Goal: Information Seeking & Learning: Learn about a topic

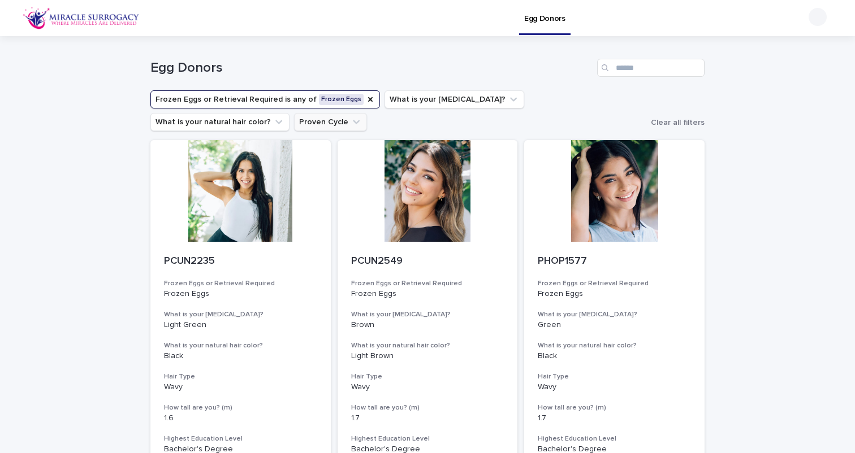
click at [350, 122] on icon "Proven Cycle" at bounding box center [355, 121] width 11 height 11
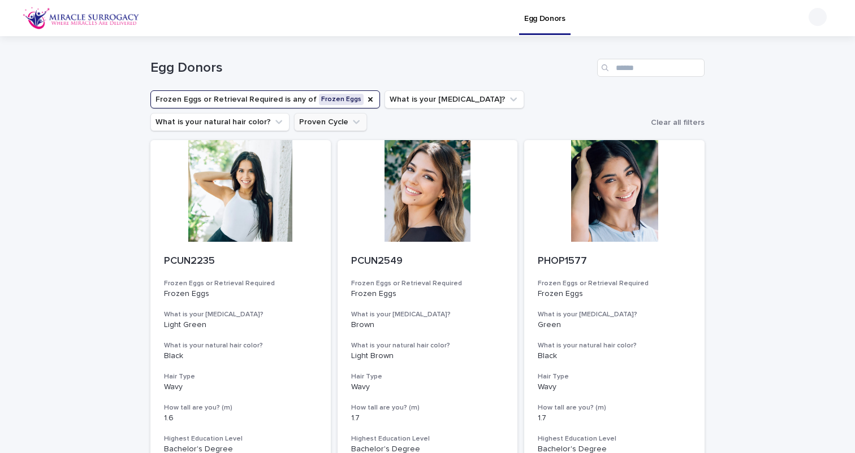
click at [294, 117] on button "Proven Cycle" at bounding box center [330, 122] width 73 height 18
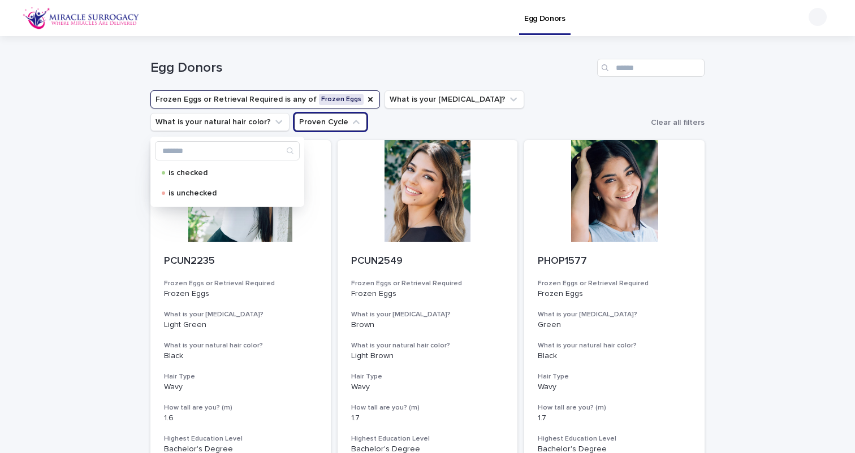
click at [448, 59] on div "Egg Donors" at bounding box center [427, 68] width 554 height 18
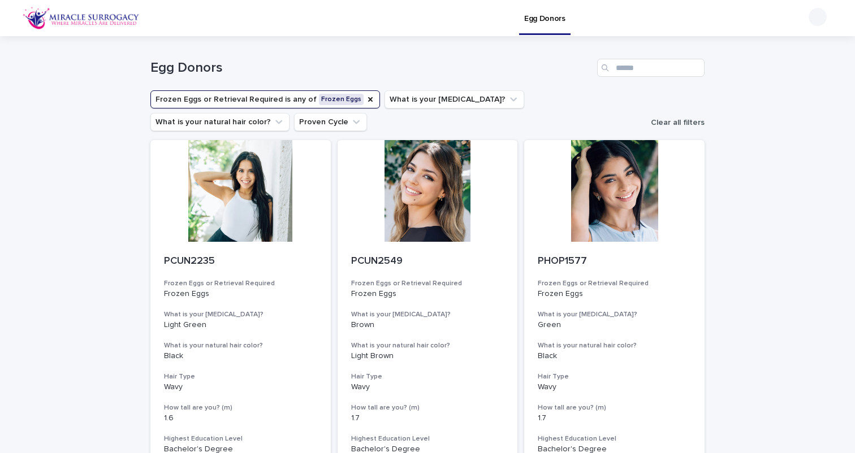
click at [669, 116] on button "Clear all filters" at bounding box center [675, 122] width 58 height 17
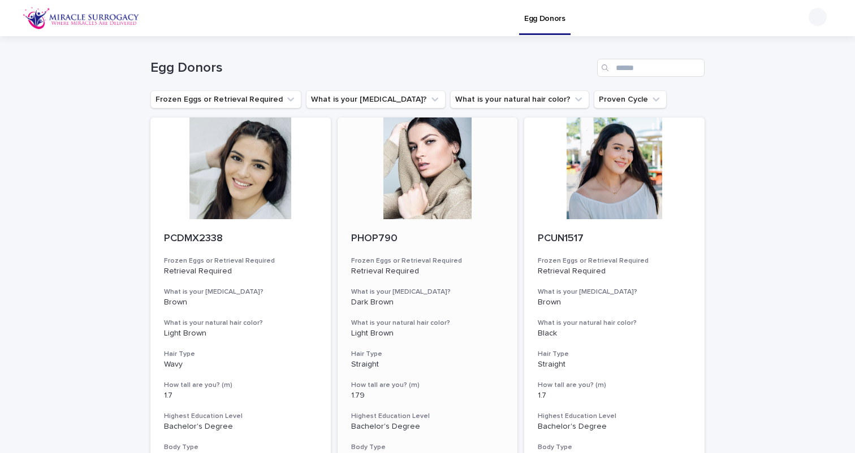
click at [431, 165] on div at bounding box center [427, 169] width 180 height 102
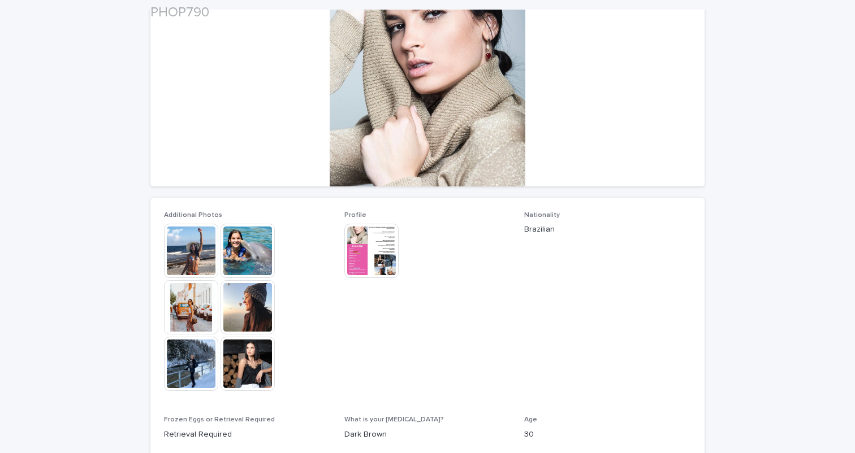
scroll to position [194, 0]
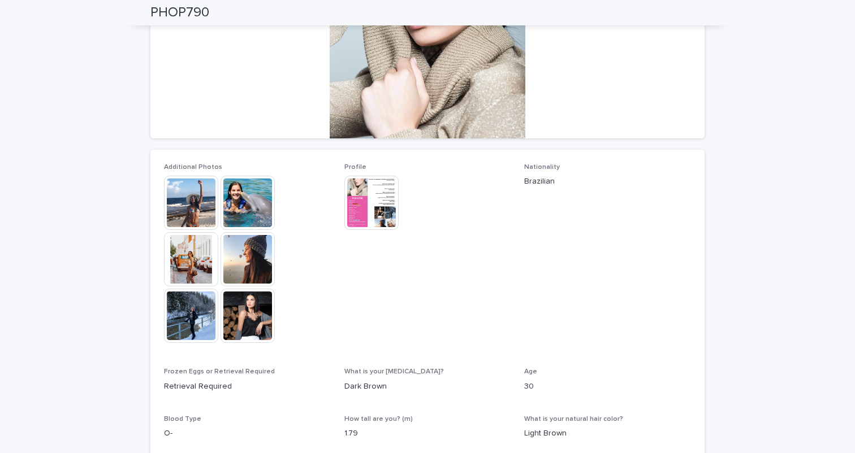
click at [257, 315] on img at bounding box center [247, 316] width 54 height 54
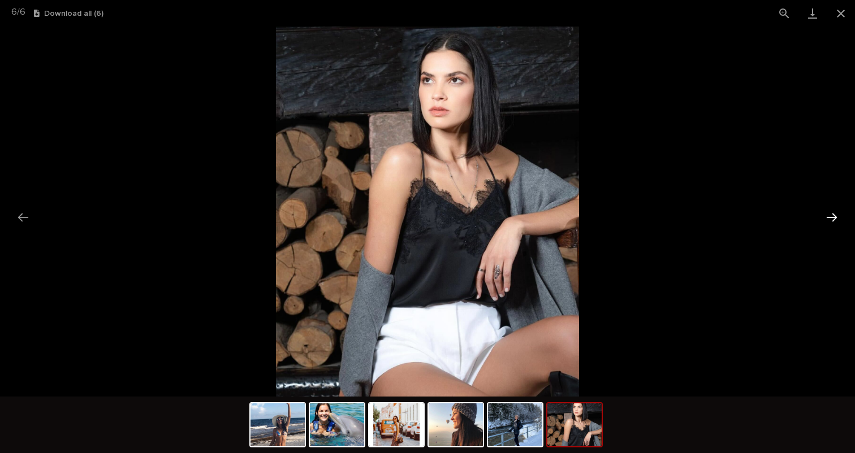
click at [834, 216] on button "Next slide" at bounding box center [832, 217] width 24 height 22
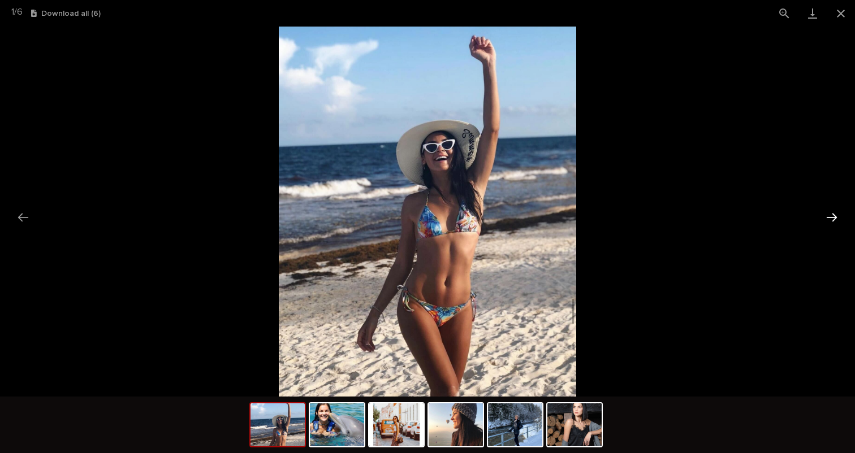
click at [834, 216] on button "Next slide" at bounding box center [832, 217] width 24 height 22
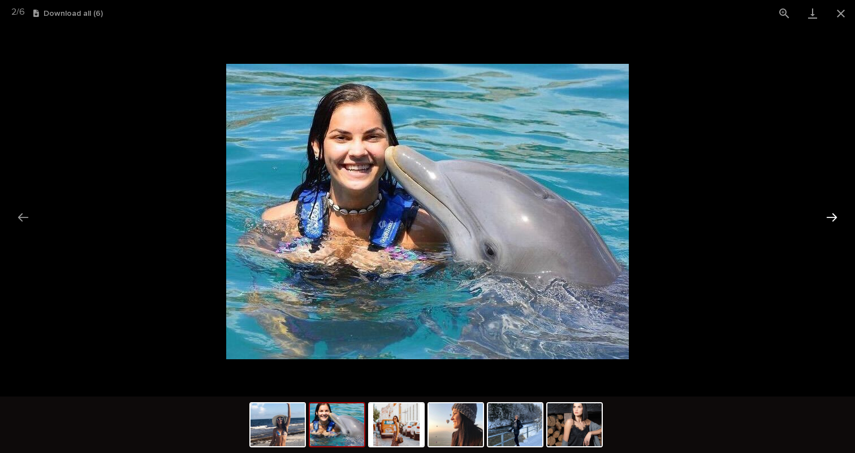
click at [834, 216] on button "Next slide" at bounding box center [832, 217] width 24 height 22
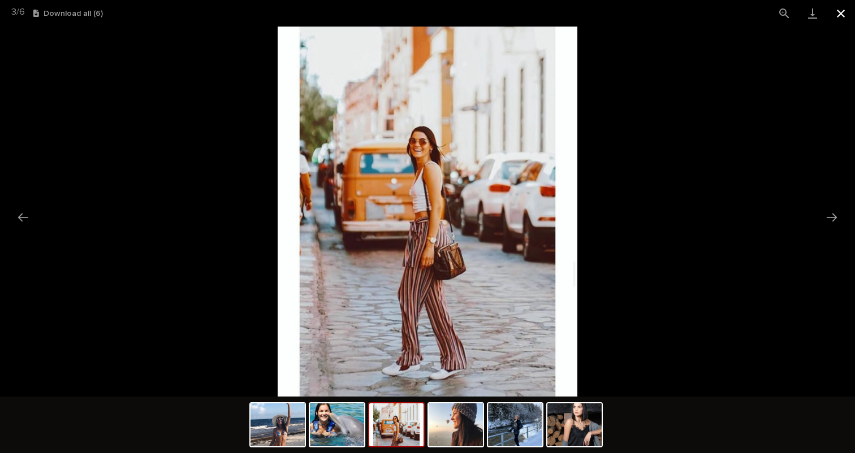
click at [840, 13] on button "Close gallery" at bounding box center [840, 13] width 28 height 27
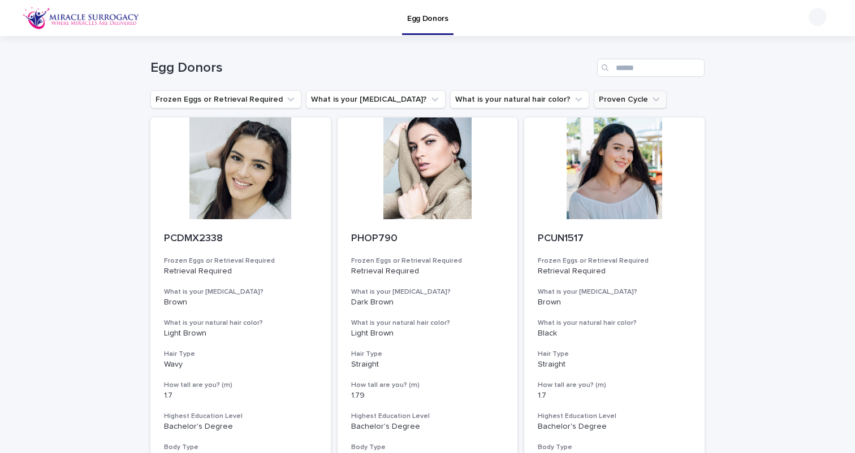
click at [650, 101] on icon "Proven Cycle" at bounding box center [655, 99] width 11 height 11
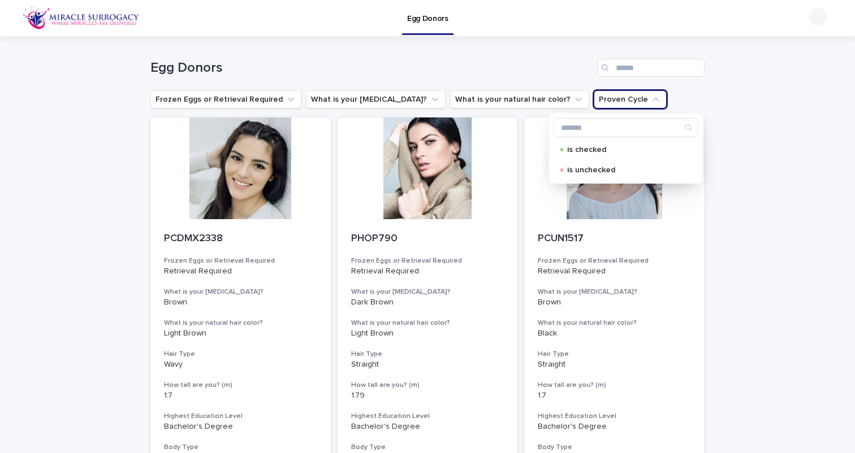
click at [667, 89] on div "Egg Donors" at bounding box center [427, 63] width 554 height 54
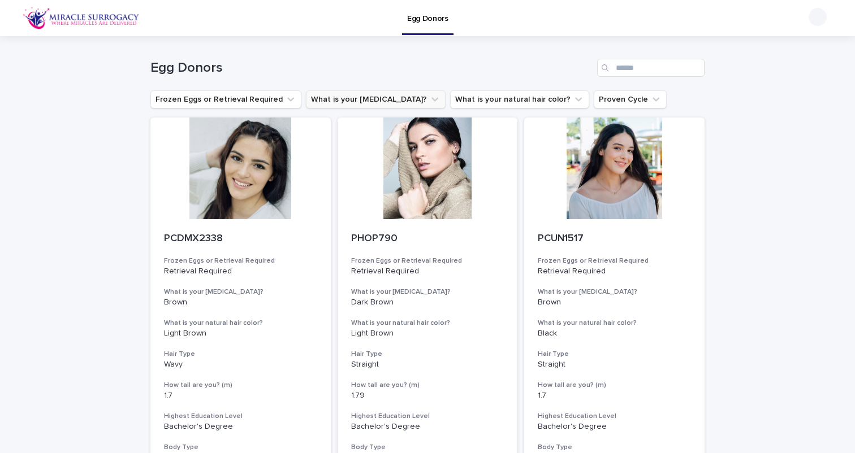
click at [376, 101] on button "What is your [MEDICAL_DATA]?" at bounding box center [376, 99] width 140 height 18
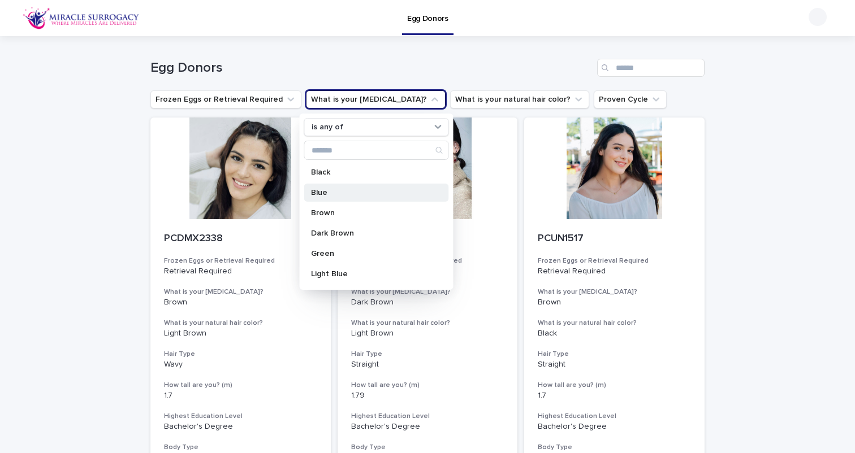
click at [317, 191] on p "Blue" at bounding box center [371, 193] width 120 height 8
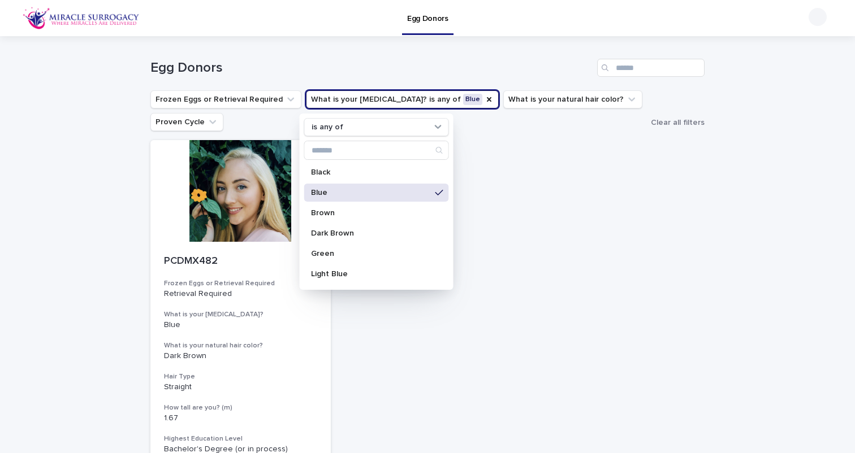
click at [111, 189] on div "Loading... Saving… Loading... Saving… Egg Donors Frozen Eggs or Retrieval Requi…" at bounding box center [427, 325] width 855 height 579
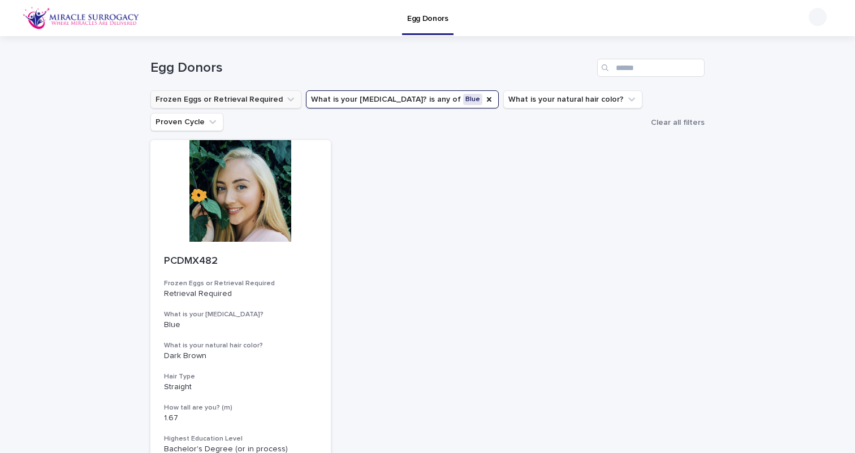
click at [285, 97] on icon "Frozen Eggs or Retrieval Required" at bounding box center [290, 99] width 11 height 11
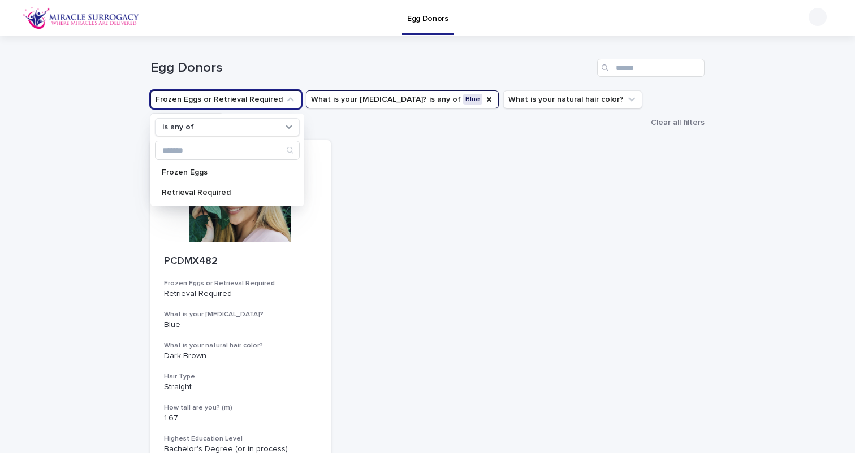
click at [285, 97] on icon "Frozen Eggs or Retrieval Required" at bounding box center [290, 99] width 11 height 11
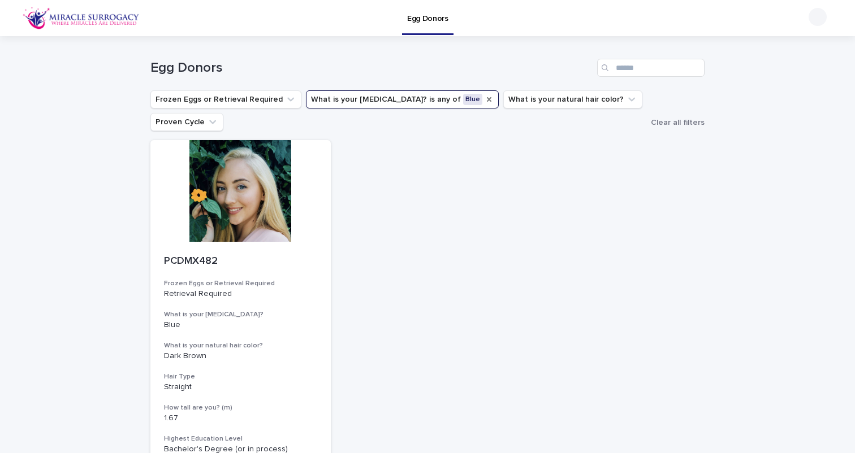
click at [487, 101] on icon "What is your eye color?" at bounding box center [489, 99] width 5 height 5
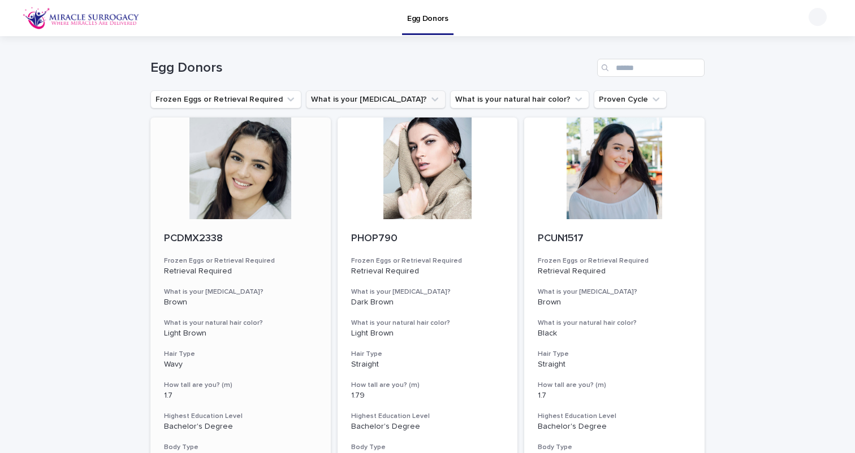
click at [245, 172] on div at bounding box center [240, 169] width 180 height 102
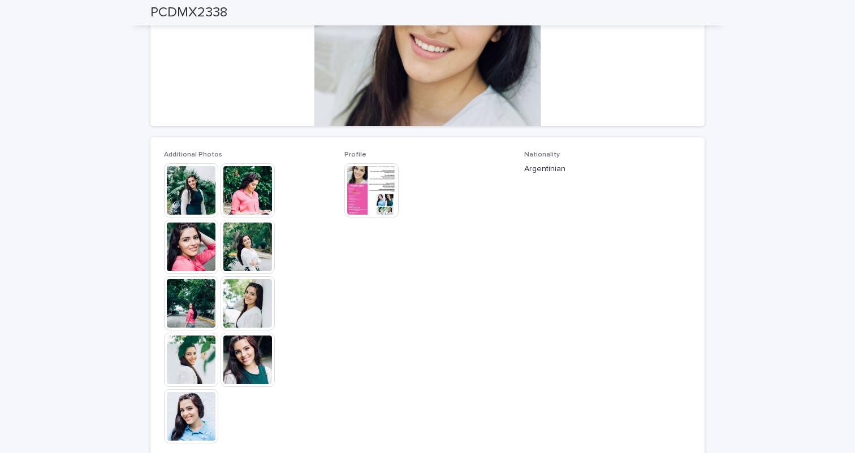
scroll to position [211, 0]
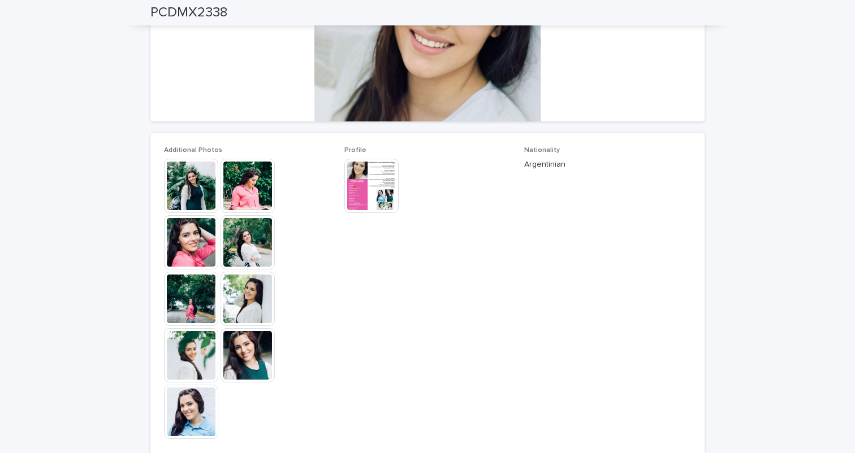
click at [194, 309] on img at bounding box center [191, 299] width 54 height 54
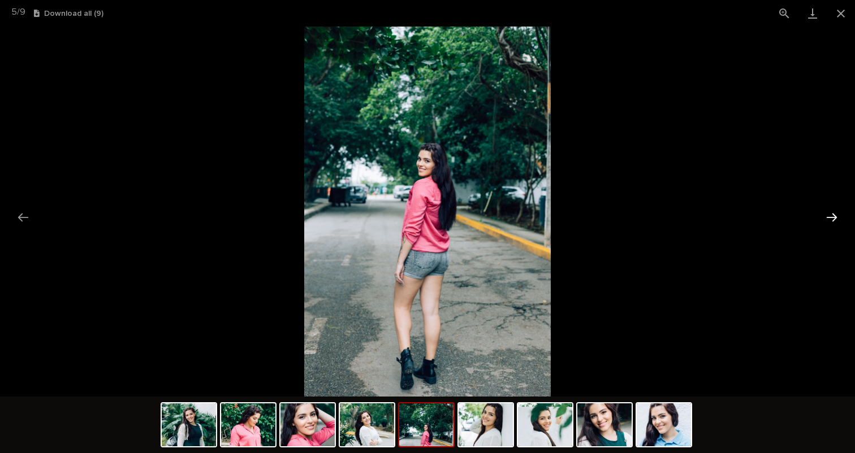
click at [831, 212] on button "Next slide" at bounding box center [832, 217] width 24 height 22
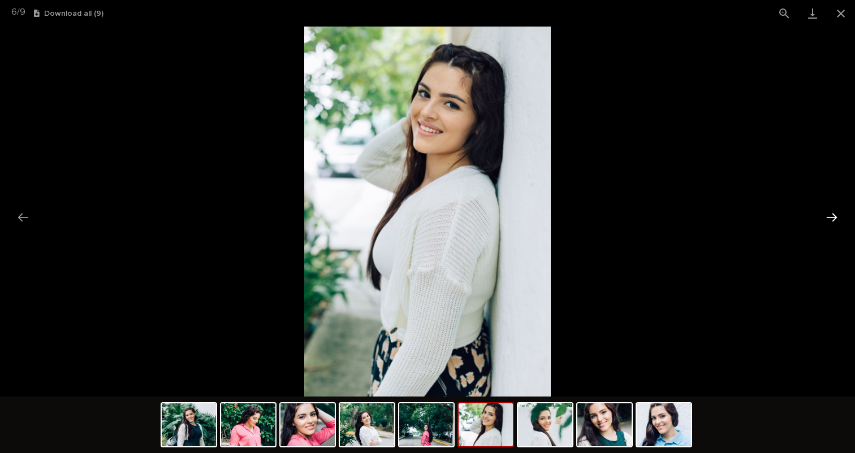
click at [831, 212] on button "Next slide" at bounding box center [832, 217] width 24 height 22
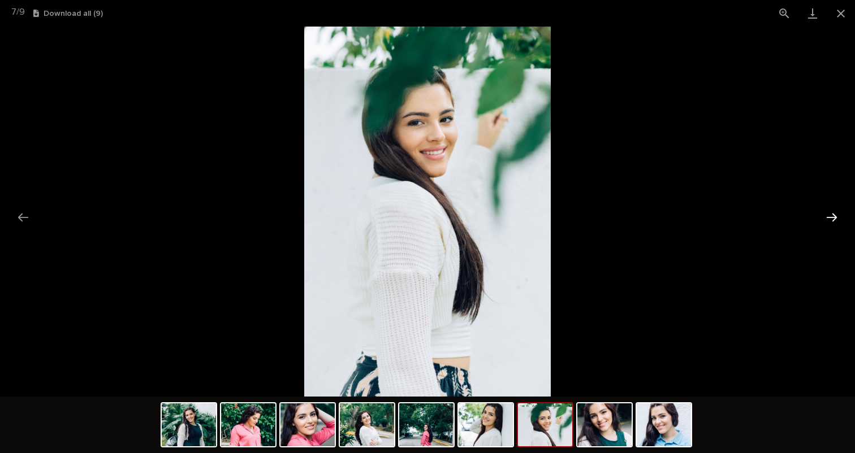
click at [831, 212] on button "Next slide" at bounding box center [832, 217] width 24 height 22
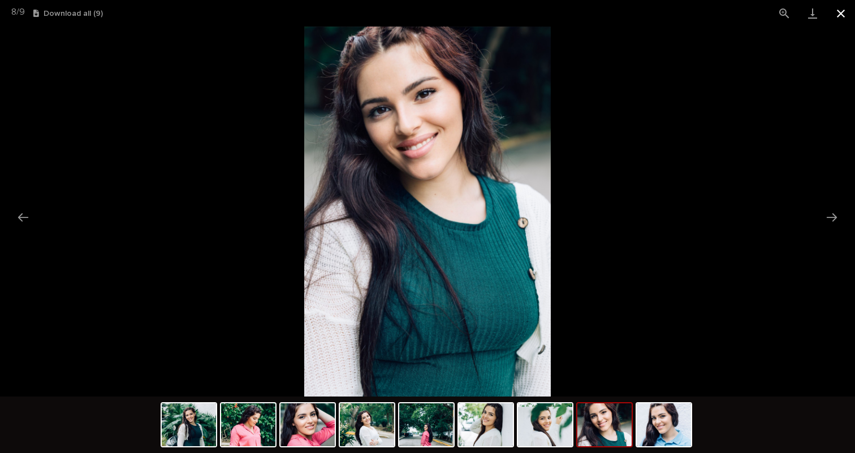
click at [842, 12] on button "Close gallery" at bounding box center [840, 13] width 28 height 27
